Goal: Book appointment/travel/reservation: Book appointment/travel/reservation

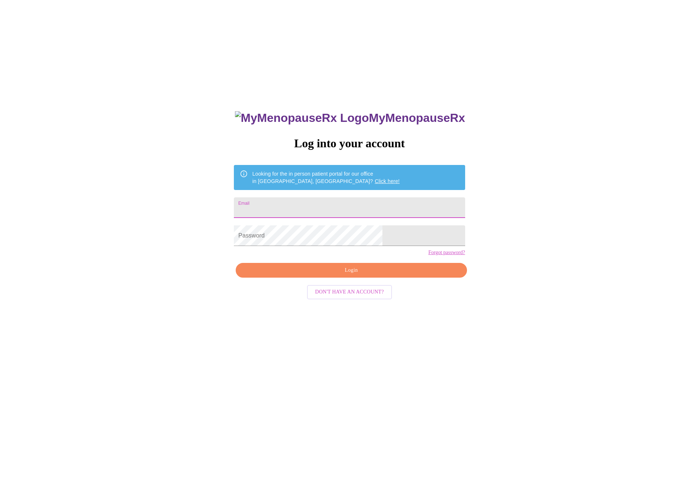
type input "jenniferlsmith321@gmail.com"
click at [355, 278] on button "Login" at bounding box center [351, 270] width 231 height 15
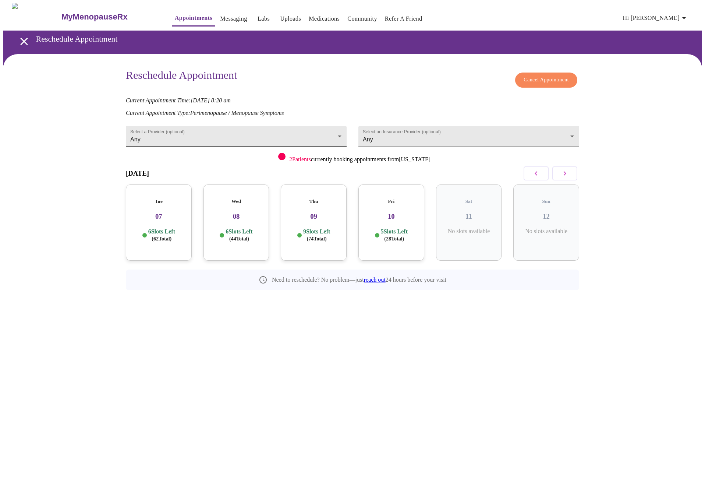
click at [335, 131] on body "MyMenopauseRx Appointments Messaging Labs Uploads Medications Community Refer a…" at bounding box center [352, 163] width 699 height 320
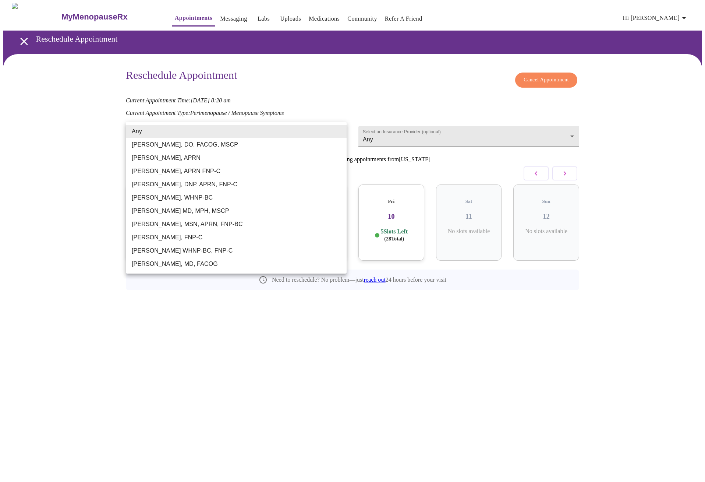
click at [162, 157] on li "[PERSON_NAME], APRN" at bounding box center [236, 157] width 221 height 13
type input "[PERSON_NAME], APRN"
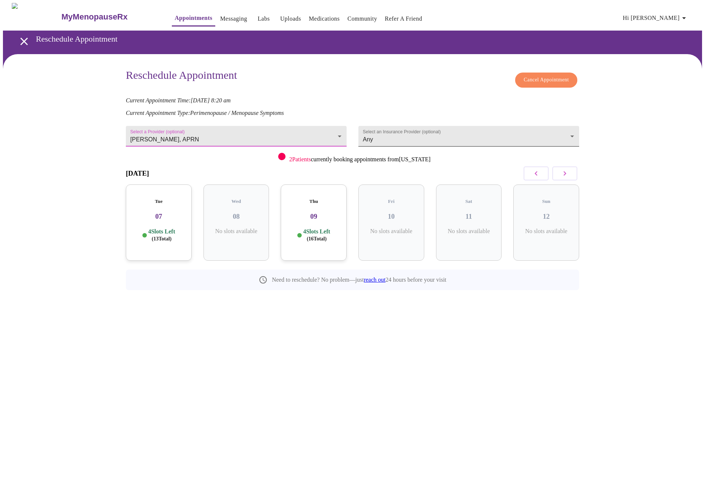
click at [386, 135] on body "MyMenopauseRx Appointments Messaging Labs Uploads Medications Community Refer a…" at bounding box center [352, 163] width 699 height 320
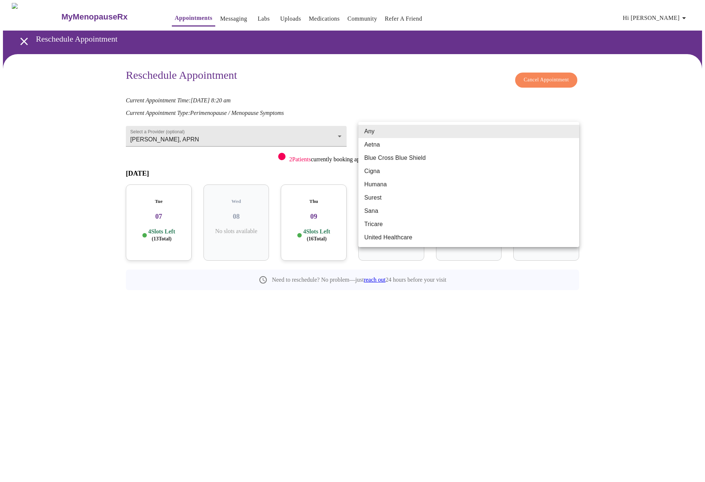
click at [374, 148] on li "Aetna" at bounding box center [468, 144] width 221 height 13
type input "Aetna"
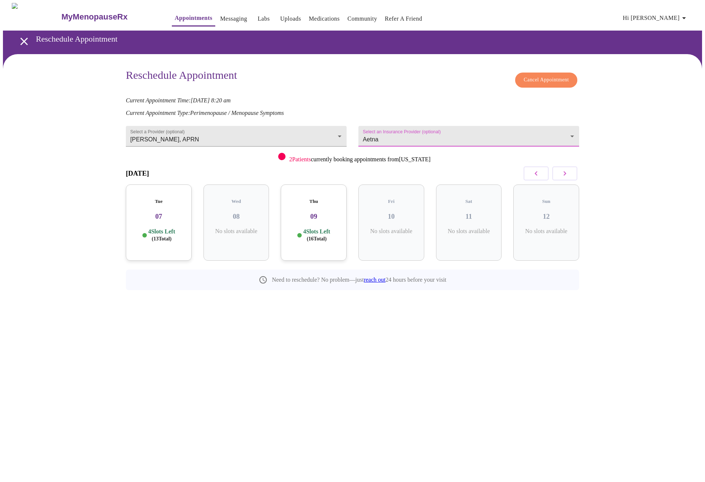
click at [564, 171] on icon "button" at bounding box center [565, 173] width 3 height 4
click at [473, 212] on h3 "16" at bounding box center [469, 216] width 54 height 8
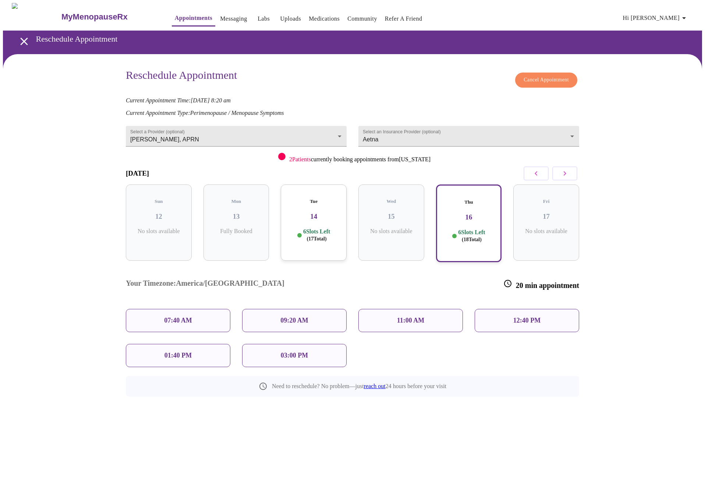
click at [274, 309] on div "09:20 AM" at bounding box center [294, 320] width 104 height 23
click at [350, 410] on span "Reschedule Appointment" at bounding box center [352, 414] width 55 height 9
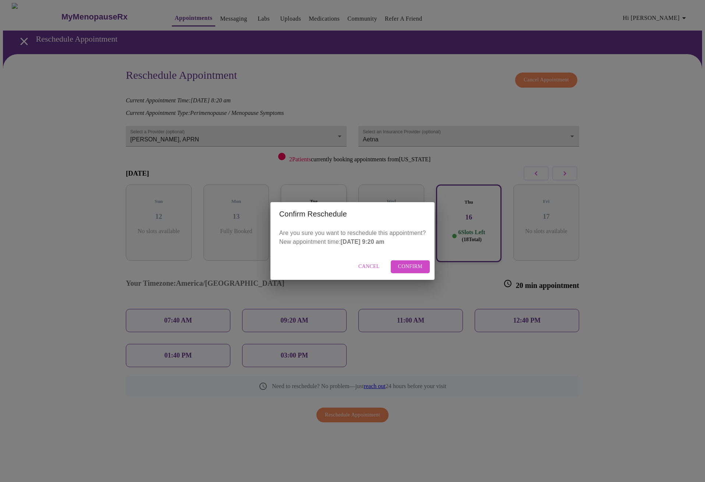
click at [415, 266] on span "Confirm" at bounding box center [410, 266] width 25 height 9
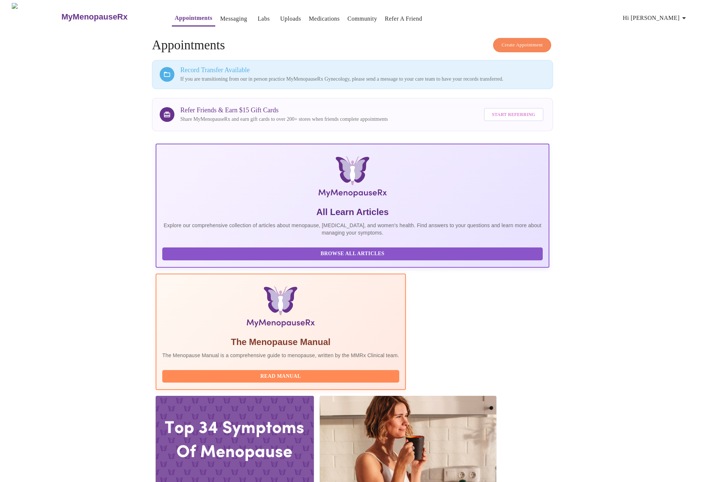
click at [682, 16] on icon "button" at bounding box center [683, 18] width 9 height 9
click at [667, 57] on li "Log out" at bounding box center [672, 55] width 34 height 13
